Goal: Task Accomplishment & Management: Use online tool/utility

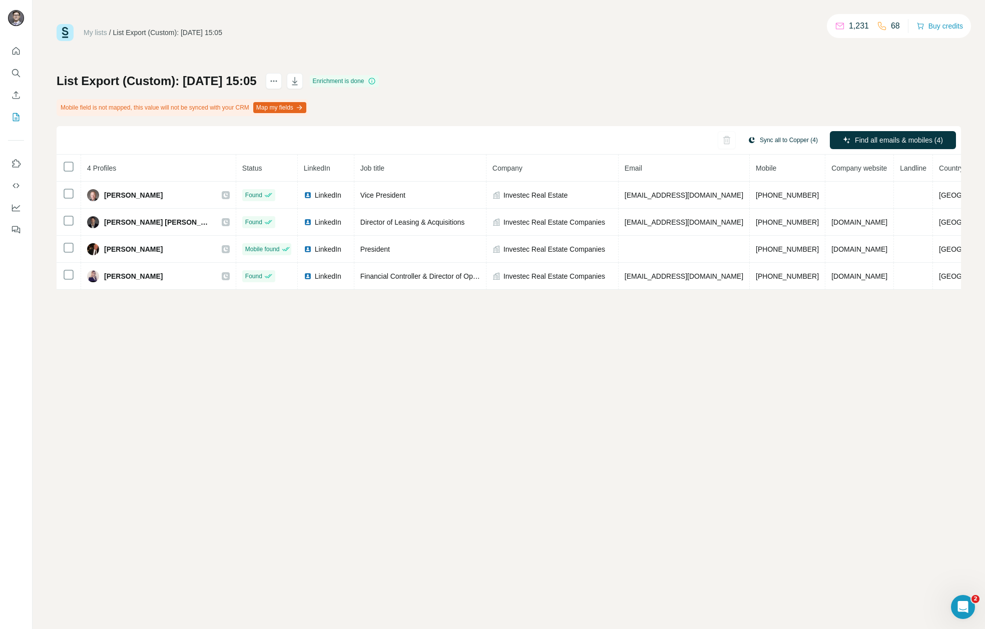
click at [790, 140] on button "Sync all to Copper (4)" at bounding box center [783, 140] width 84 height 15
click at [754, 211] on button "Sync all to Copper" at bounding box center [765, 216] width 111 height 20
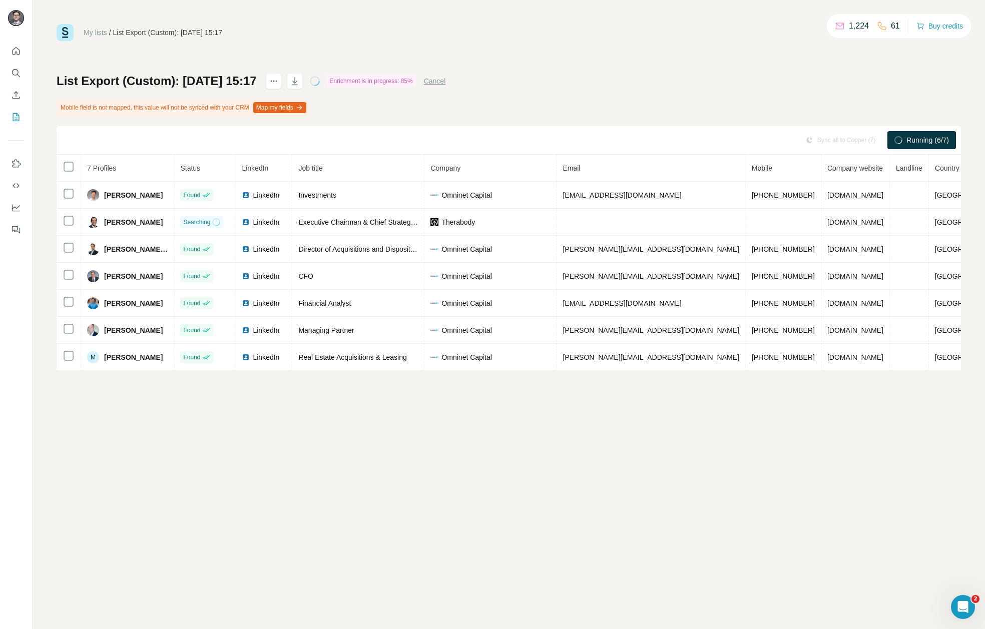
click at [601, 86] on div "List Export (Custom): 28/08/2025 15:17 Enrichment is in progress: 85% Cancel Mo…" at bounding box center [509, 222] width 904 height 298
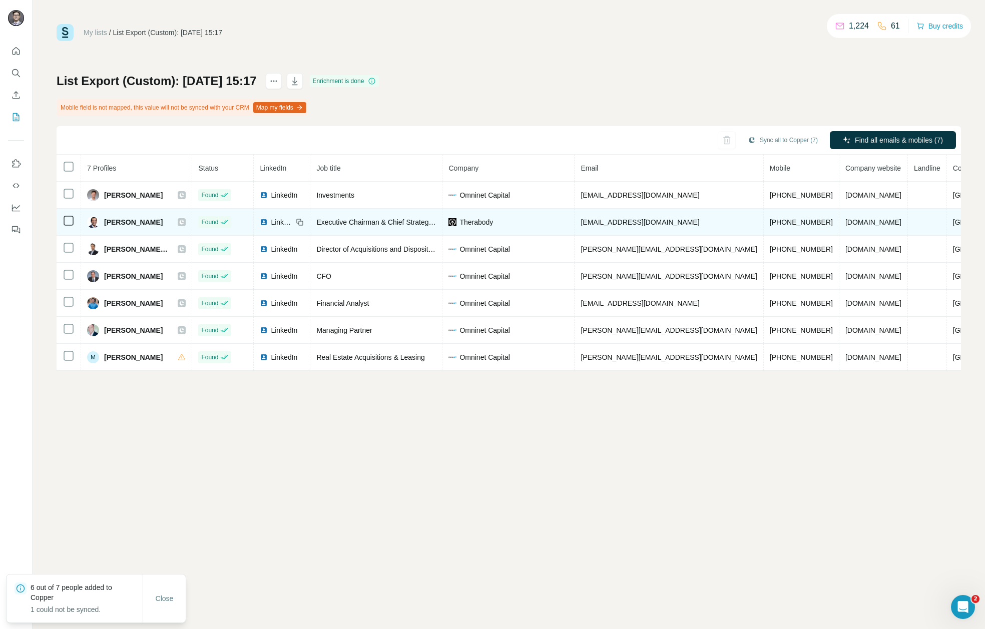
click at [293, 222] on span "LinkedIn" at bounding box center [282, 222] width 22 height 10
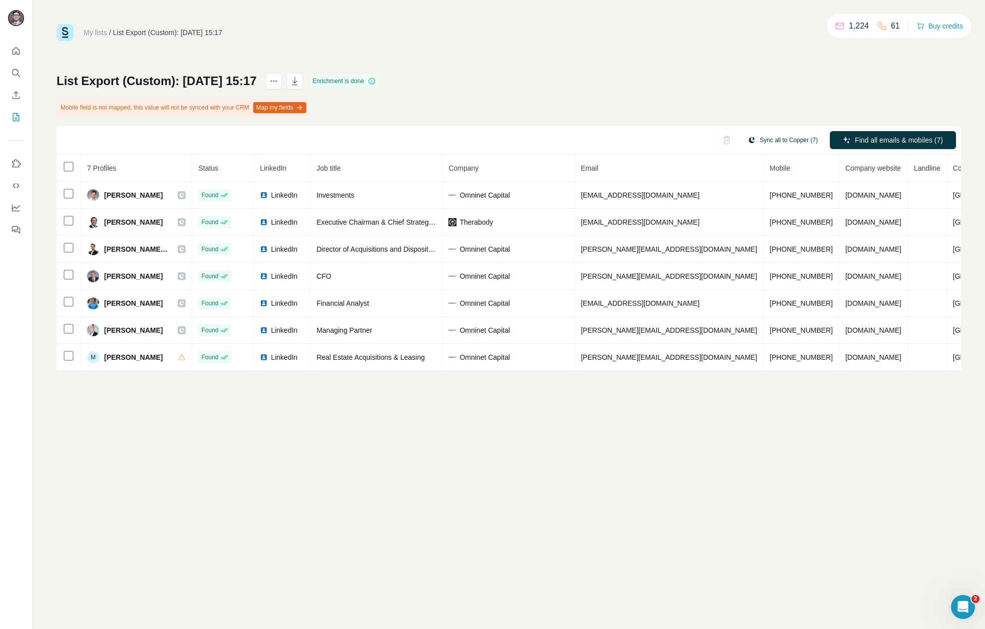
click at [777, 141] on button "Sync all to Copper (7)" at bounding box center [783, 140] width 84 height 15
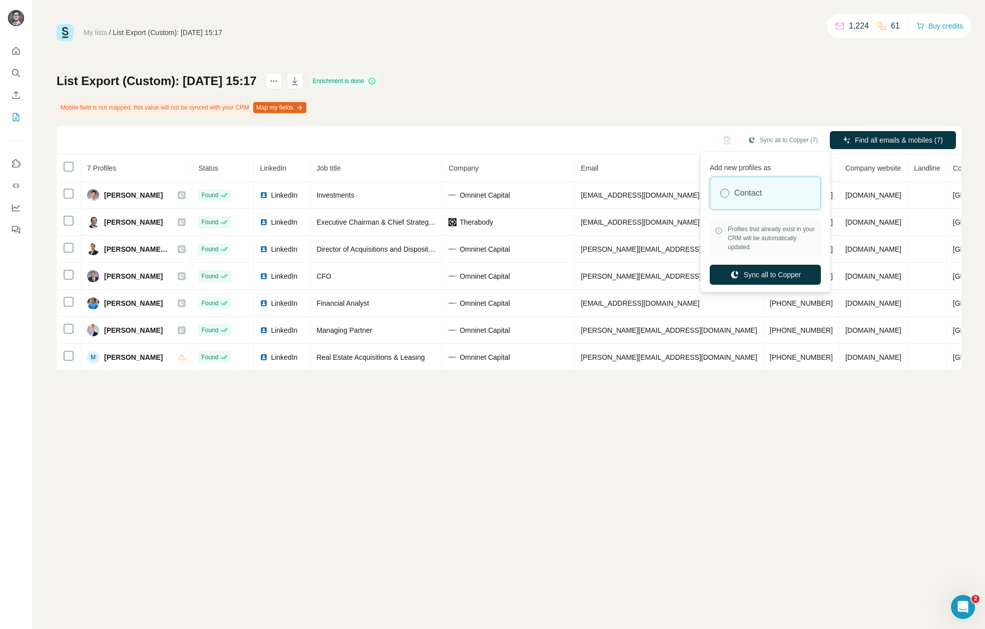
click at [634, 83] on div "List Export (Custom): 28/08/2025 15:17 Enrichment is done Mobile field is not m…" at bounding box center [509, 222] width 904 height 298
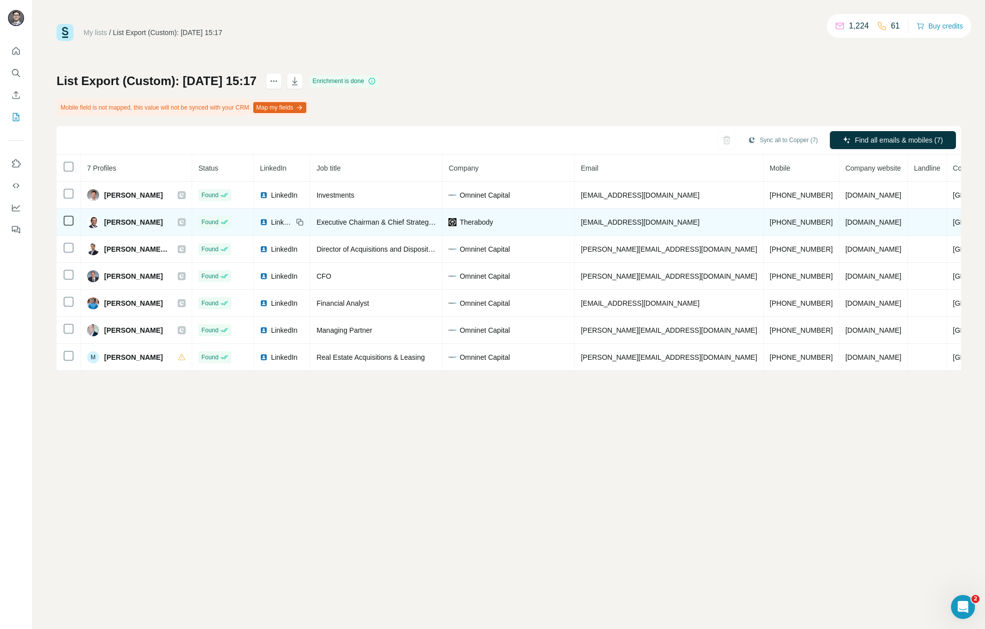
click at [493, 223] on span "Therabody" at bounding box center [476, 222] width 34 height 10
click at [493, 220] on span "Therabody" at bounding box center [476, 222] width 34 height 10
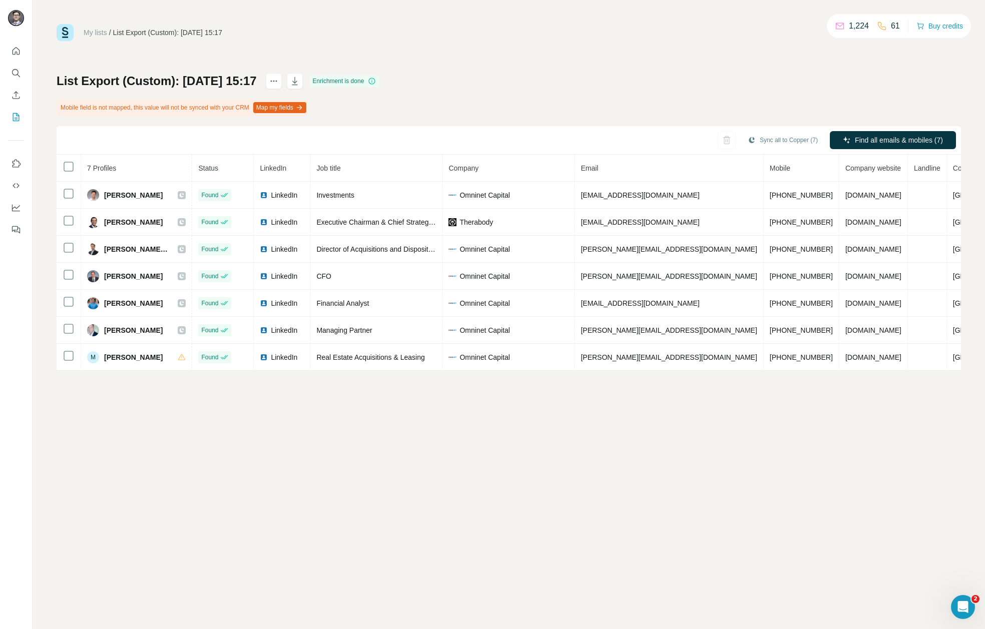
click at [640, 57] on div "My lists / List Export (Custom): 28/08/2025 15:17 1,224 61 Buy credits List Exp…" at bounding box center [509, 197] width 904 height 347
click at [761, 142] on button "Sync all to Copper (7)" at bounding box center [783, 140] width 84 height 15
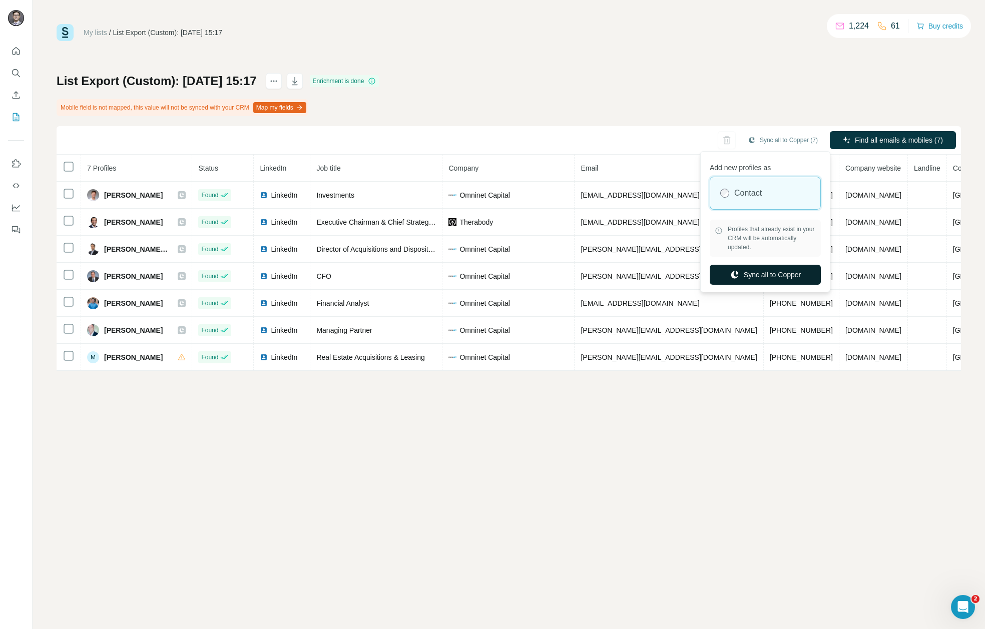
click at [758, 276] on button "Sync all to Copper" at bounding box center [765, 275] width 111 height 20
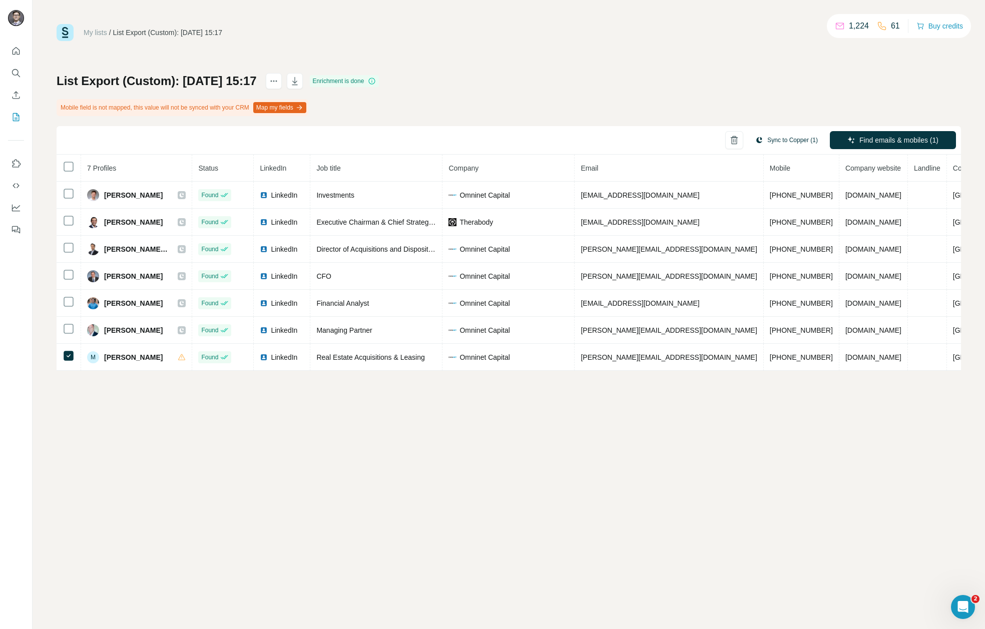
click at [800, 142] on button "Sync to Copper (1)" at bounding box center [786, 140] width 77 height 15
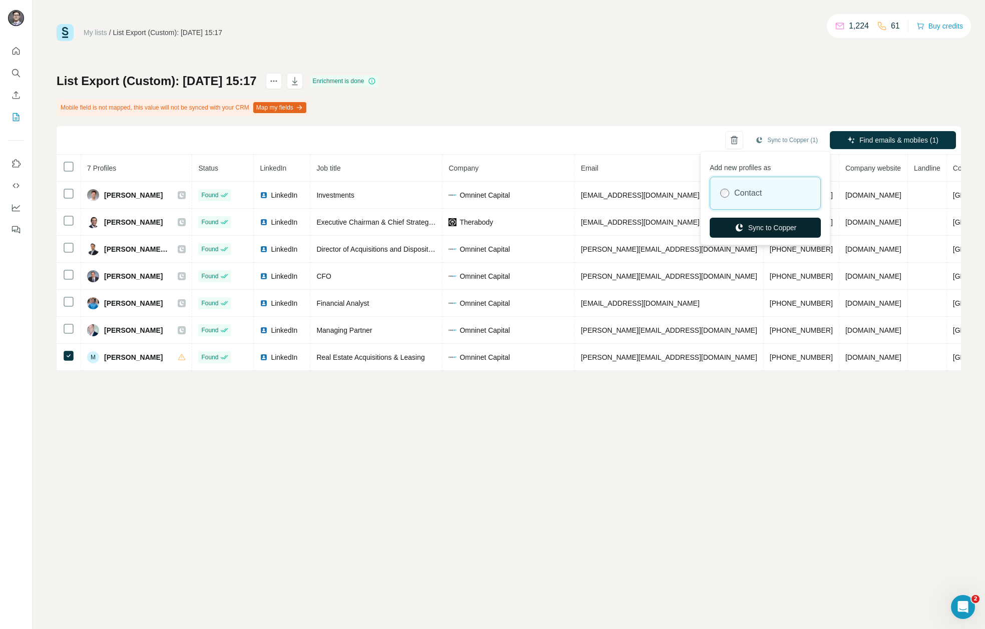
click at [757, 227] on button "Sync to Copper" at bounding box center [765, 228] width 111 height 20
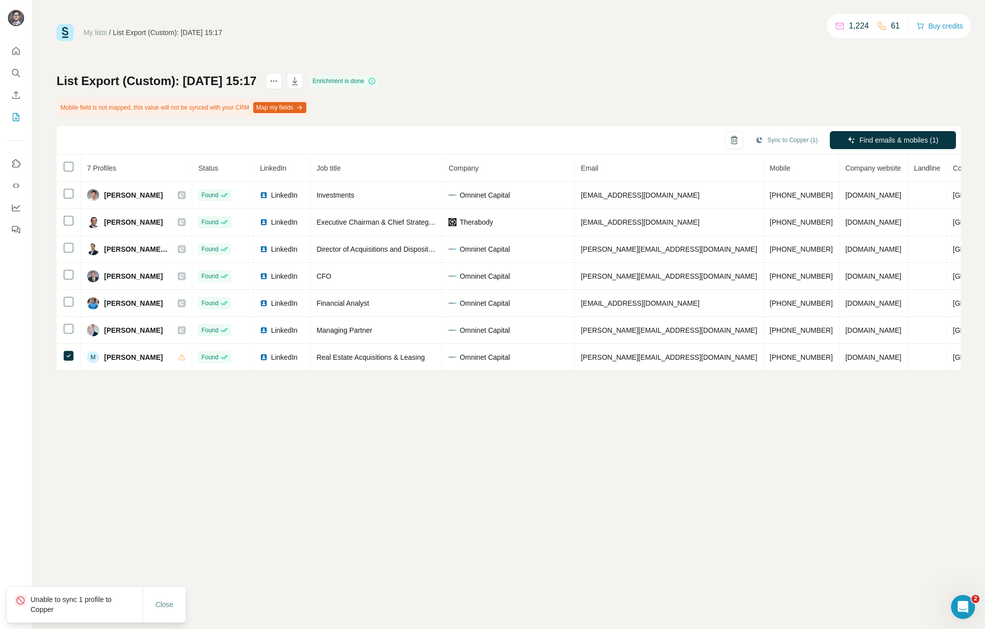
click at [86, 597] on p "Unable to sync 1 profile to Copper" at bounding box center [87, 604] width 112 height 20
click at [285, 380] on div "My lists / List Export (Custom): 28/08/2025 15:17 1,224 61 Buy credits List Exp…" at bounding box center [509, 314] width 952 height 629
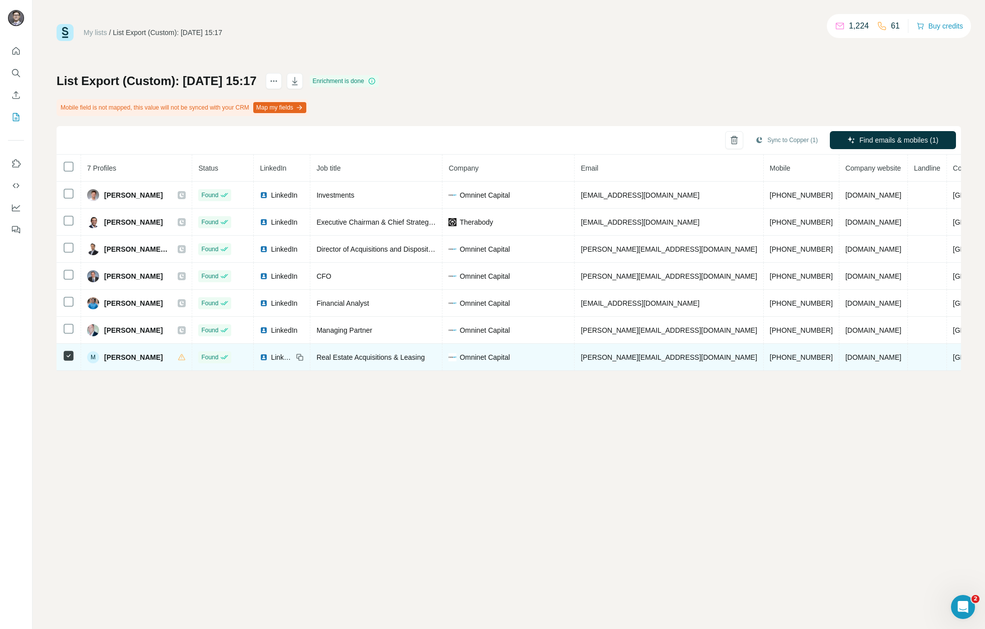
click at [293, 355] on span "LinkedIn" at bounding box center [282, 357] width 22 height 10
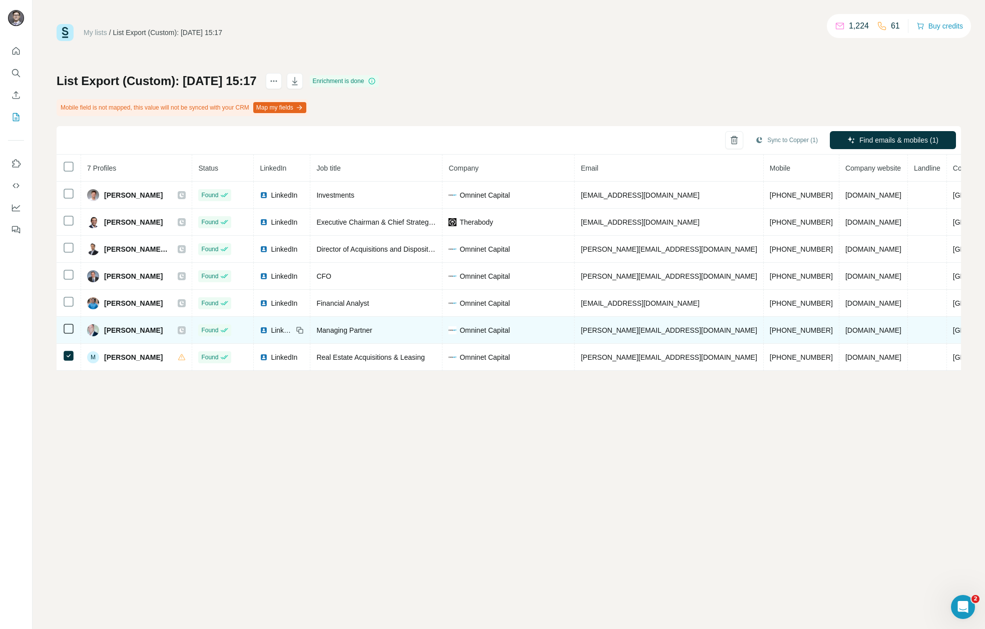
click at [285, 325] on div "LinkedIn" at bounding box center [276, 330] width 33 height 10
